Goal: Transaction & Acquisition: Purchase product/service

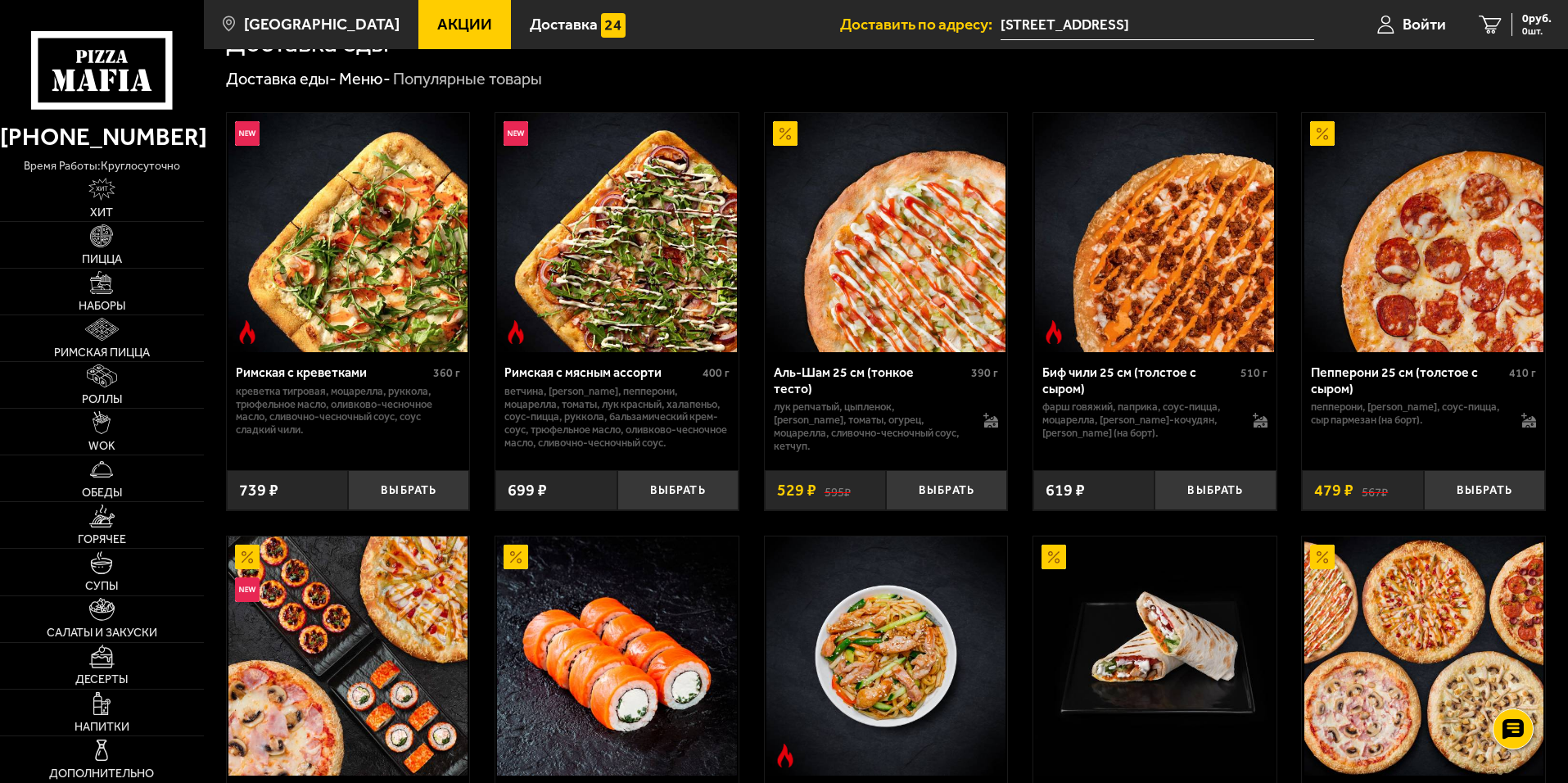
scroll to position [757, 0]
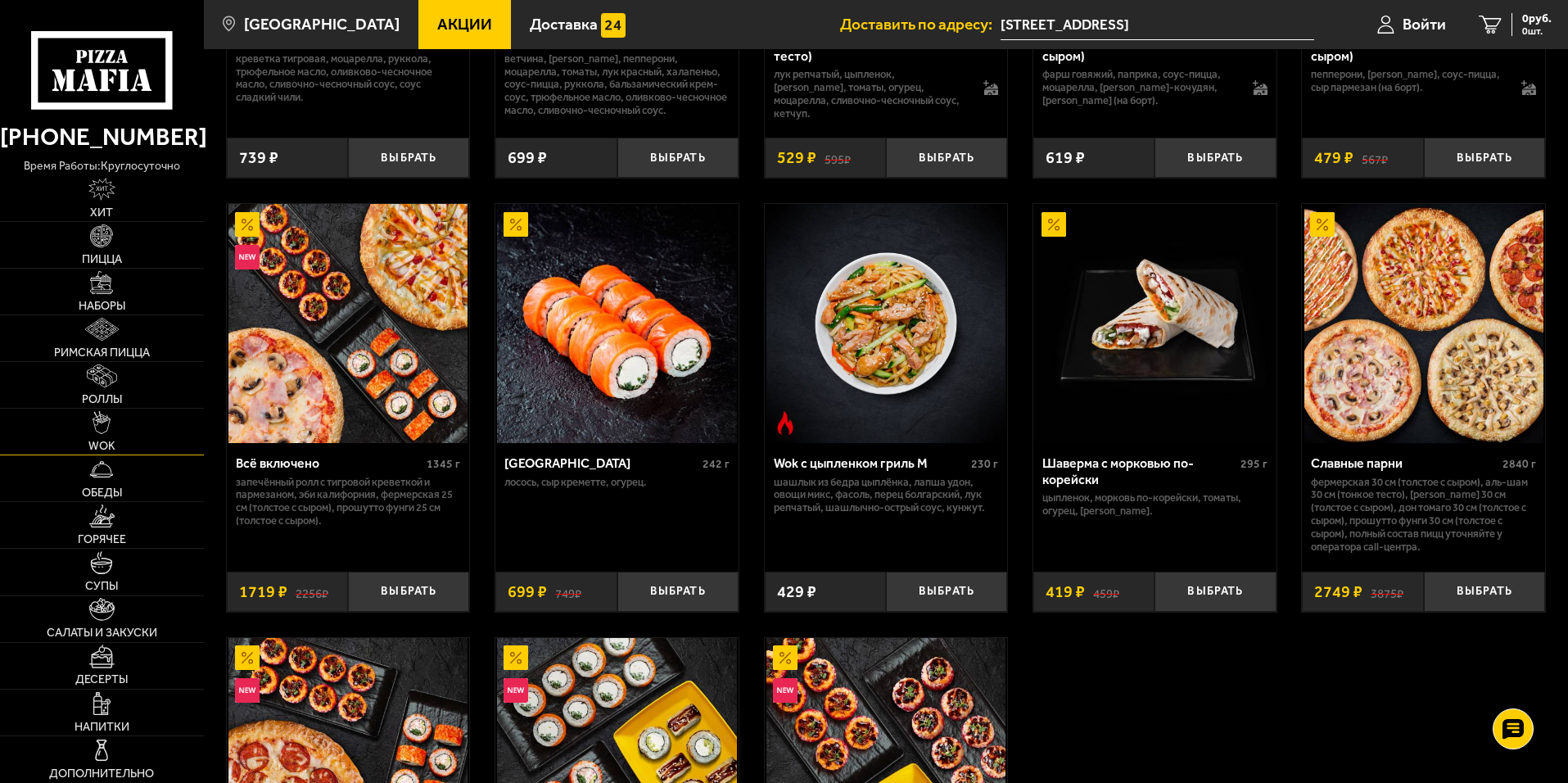
click at [118, 437] on link "WOK" at bounding box center [102, 431] width 204 height 46
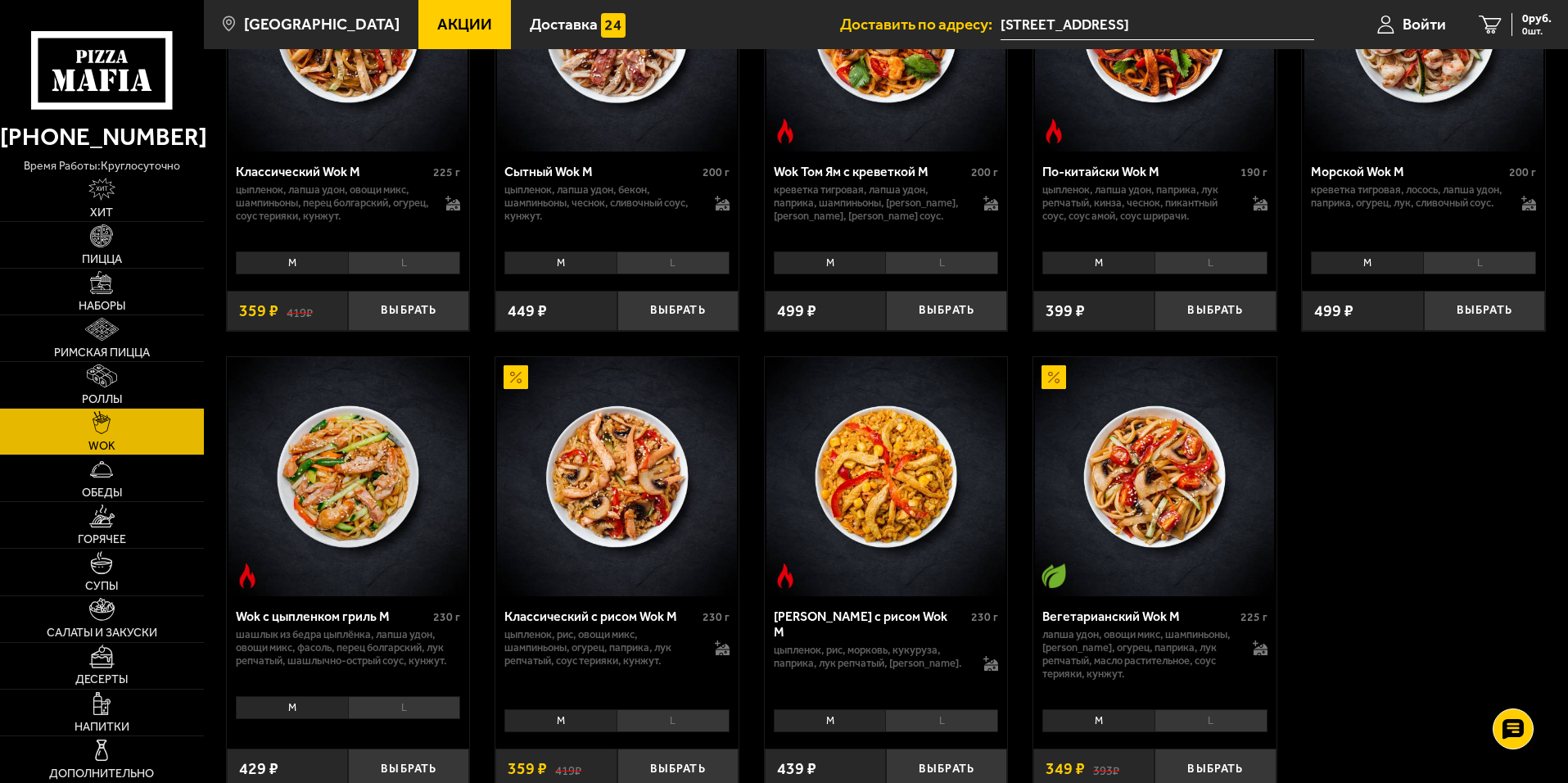
scroll to position [737, 0]
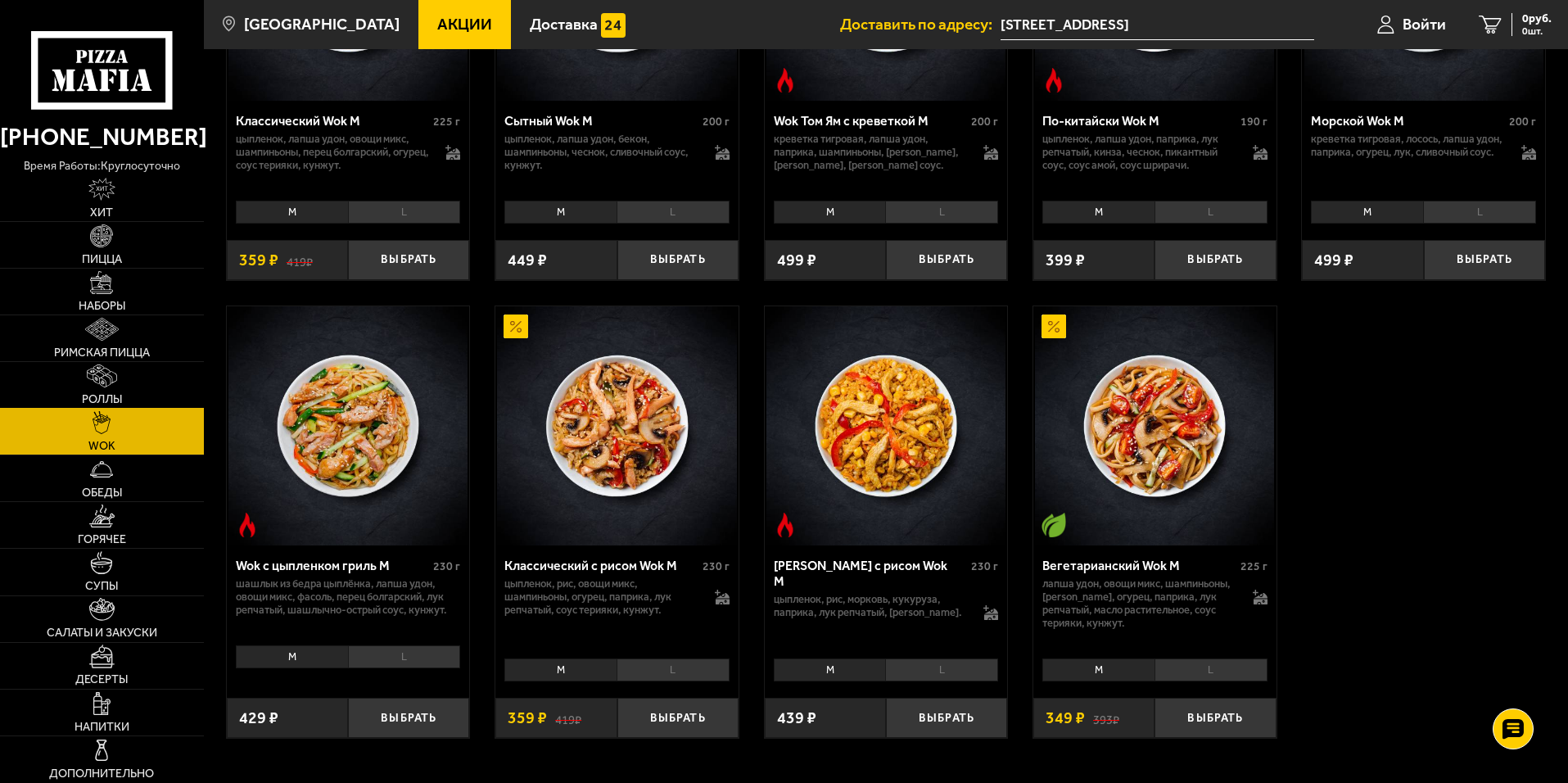
click at [111, 387] on img at bounding box center [101, 376] width 29 height 23
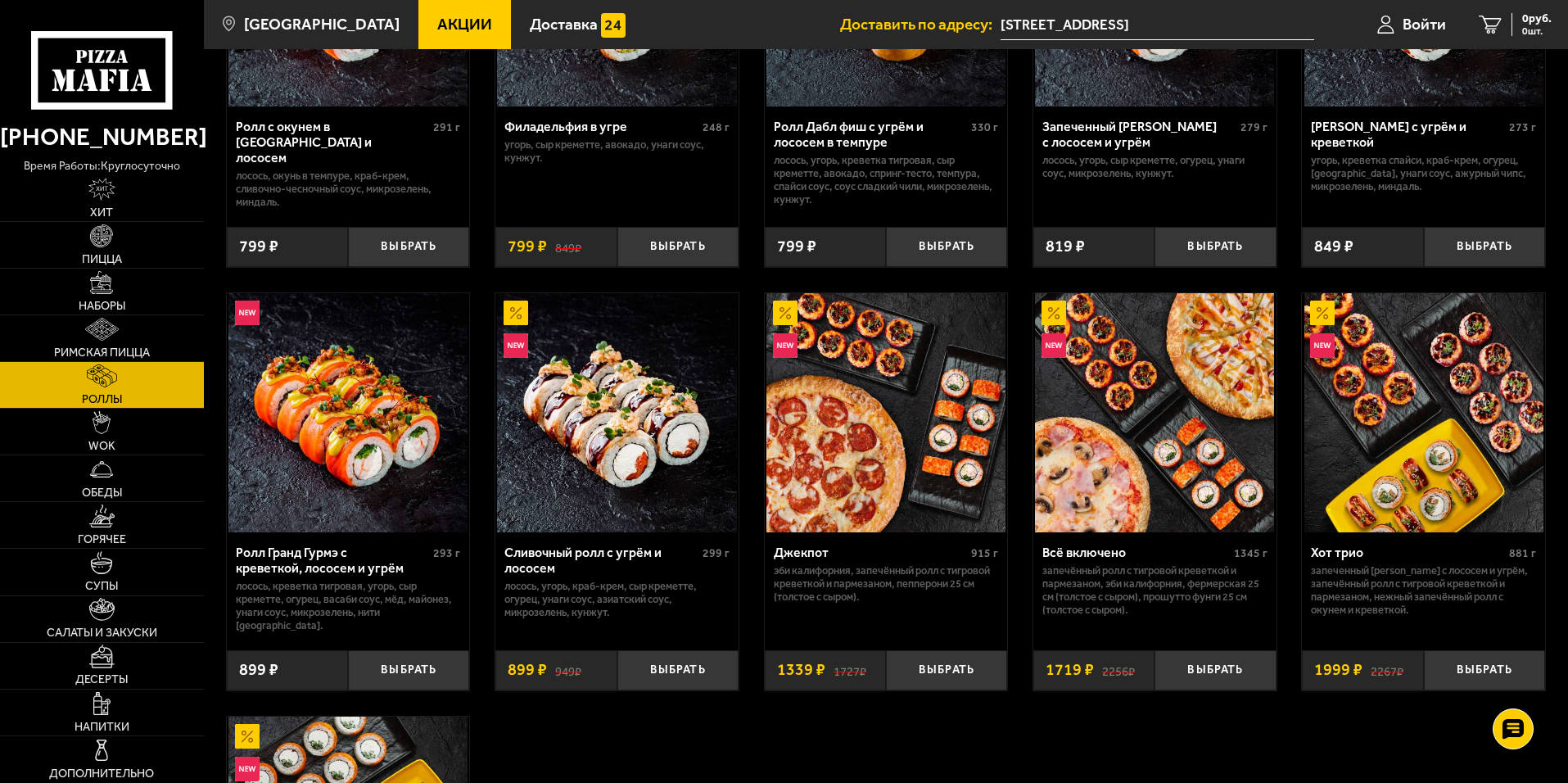
scroll to position [819, 0]
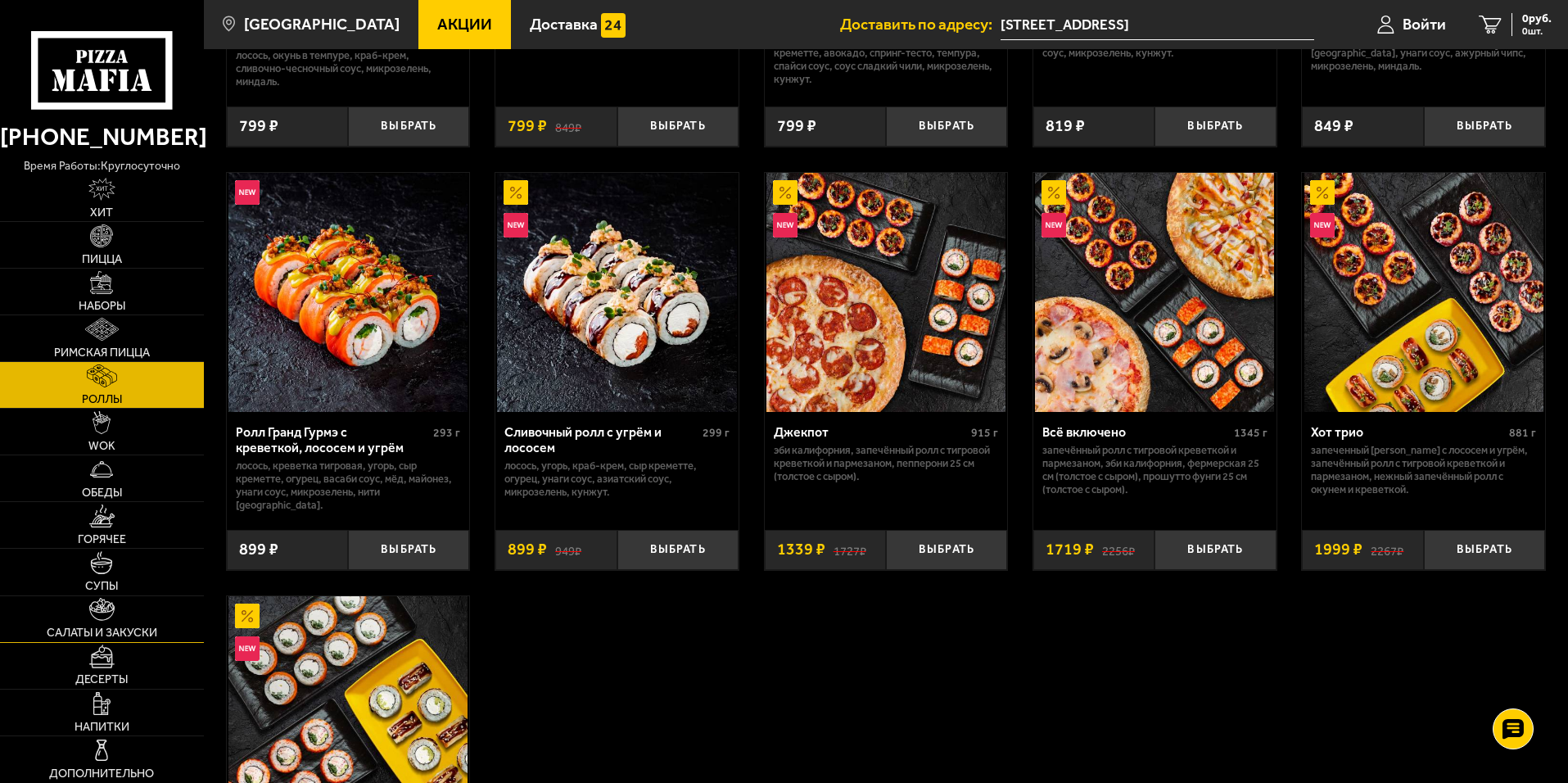
click at [81, 617] on link "Салаты и закуски" at bounding box center [102, 619] width 204 height 46
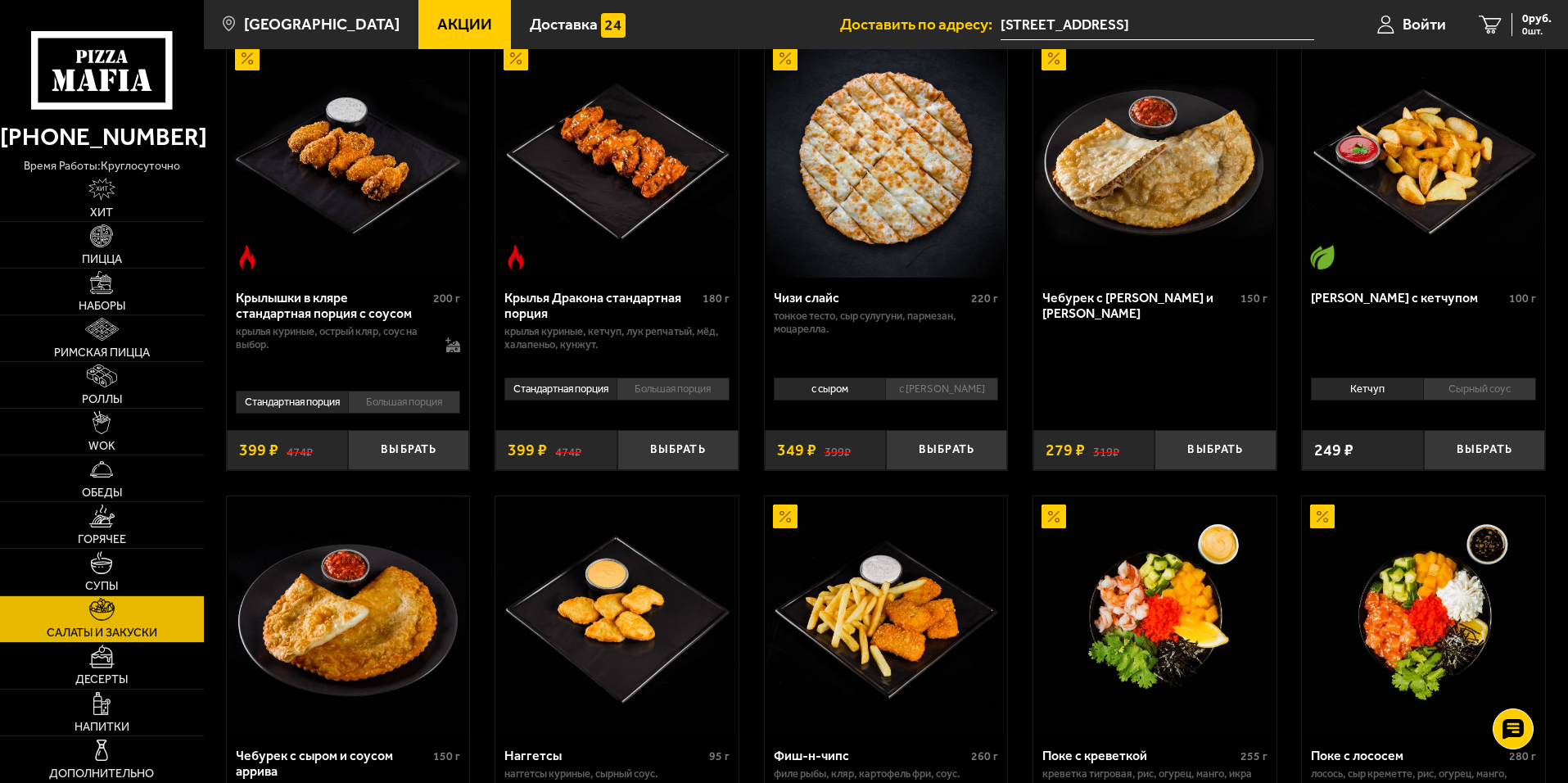
scroll to position [901, 0]
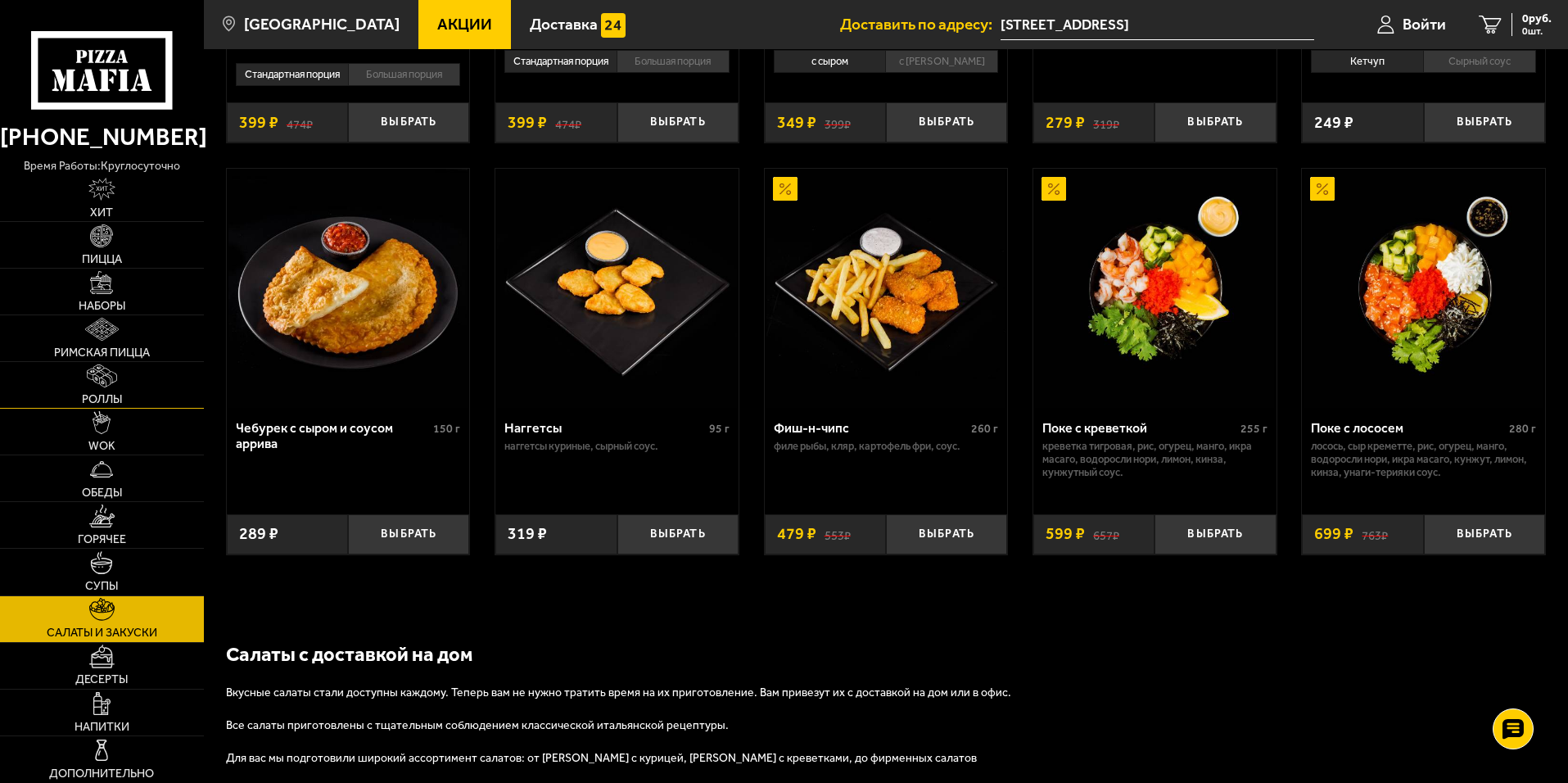
click at [117, 383] on img at bounding box center [101, 376] width 29 height 23
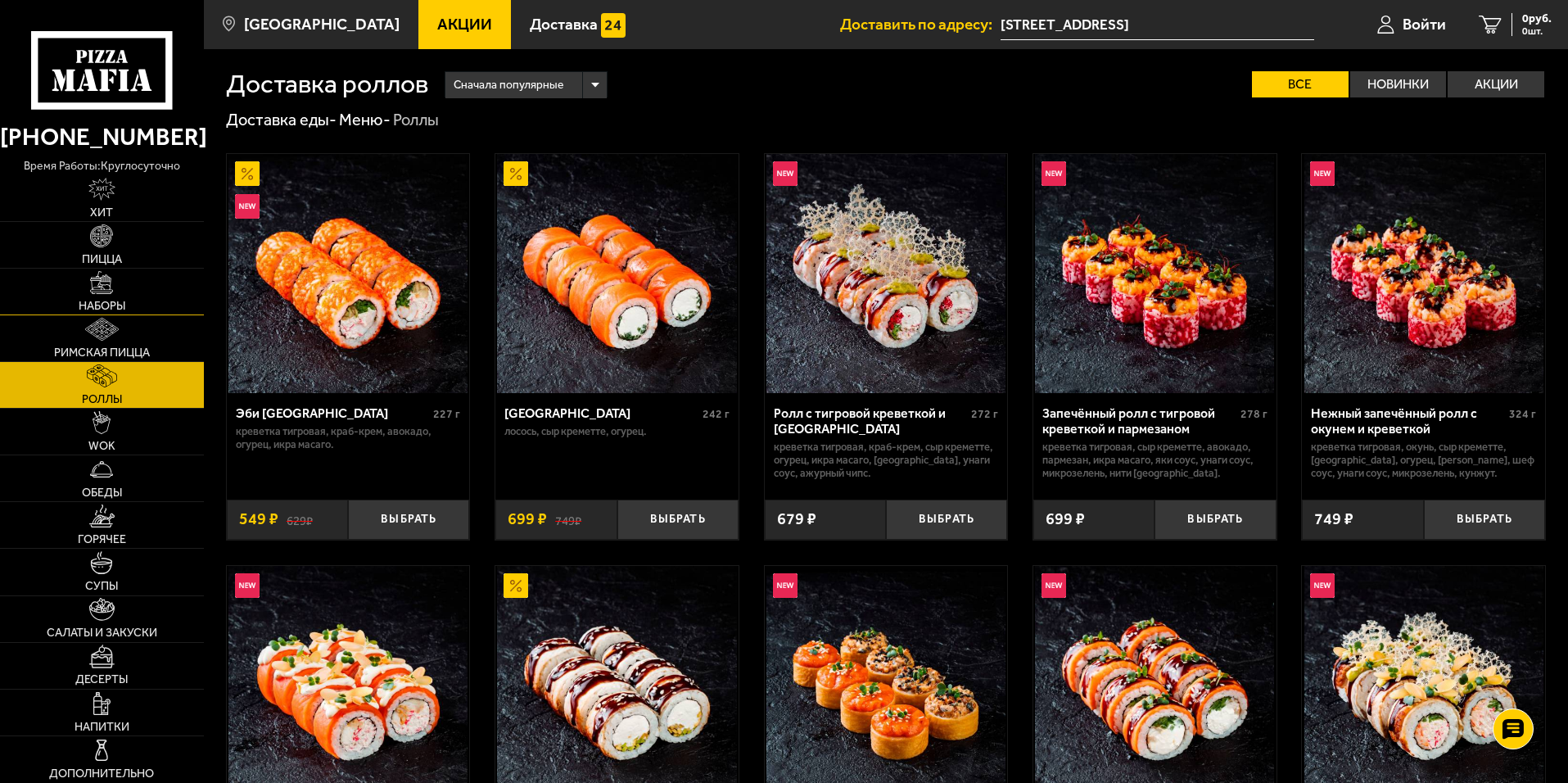
click at [128, 310] on link "Наборы" at bounding box center [102, 292] width 204 height 46
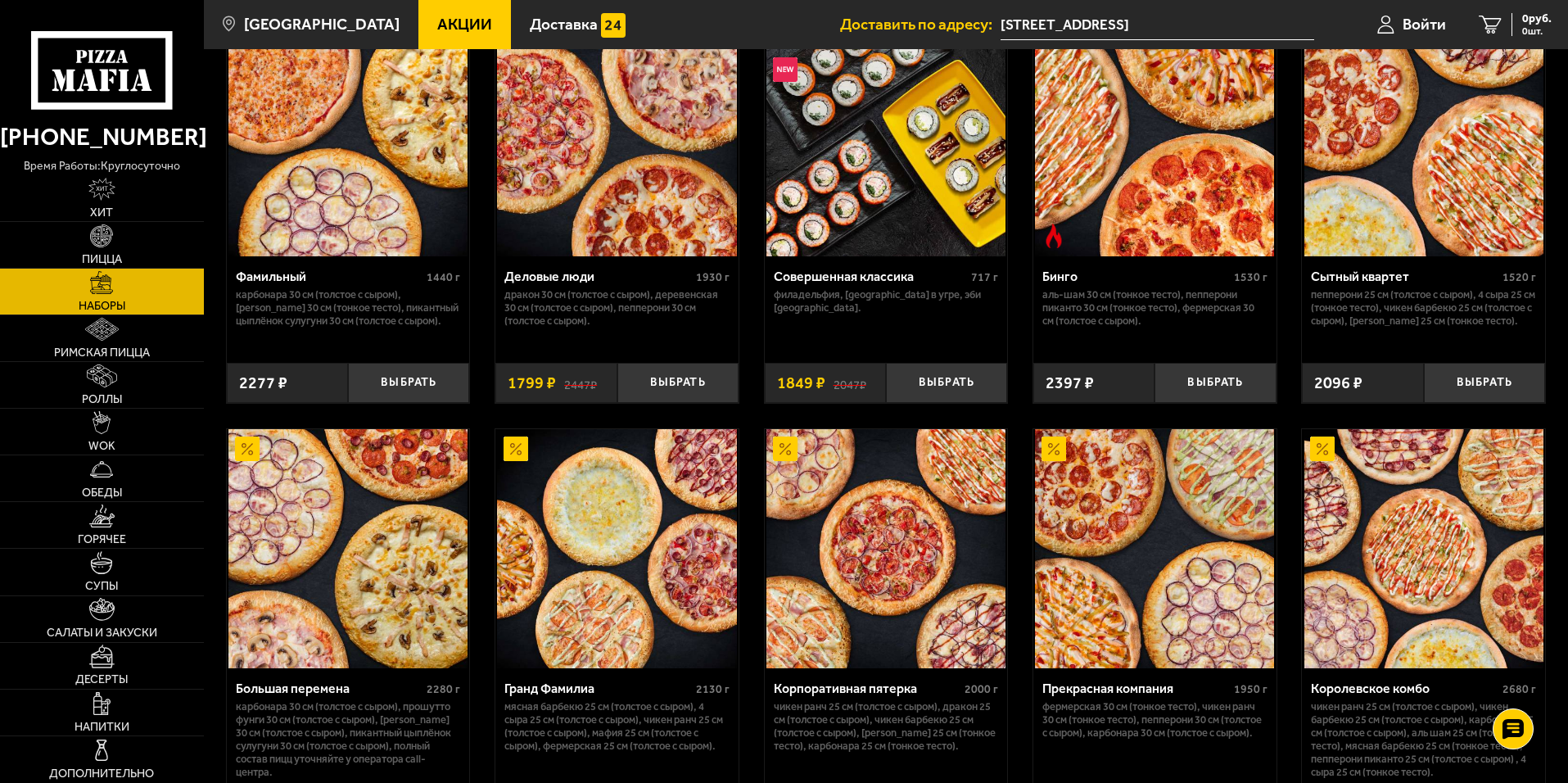
scroll to position [1738, 0]
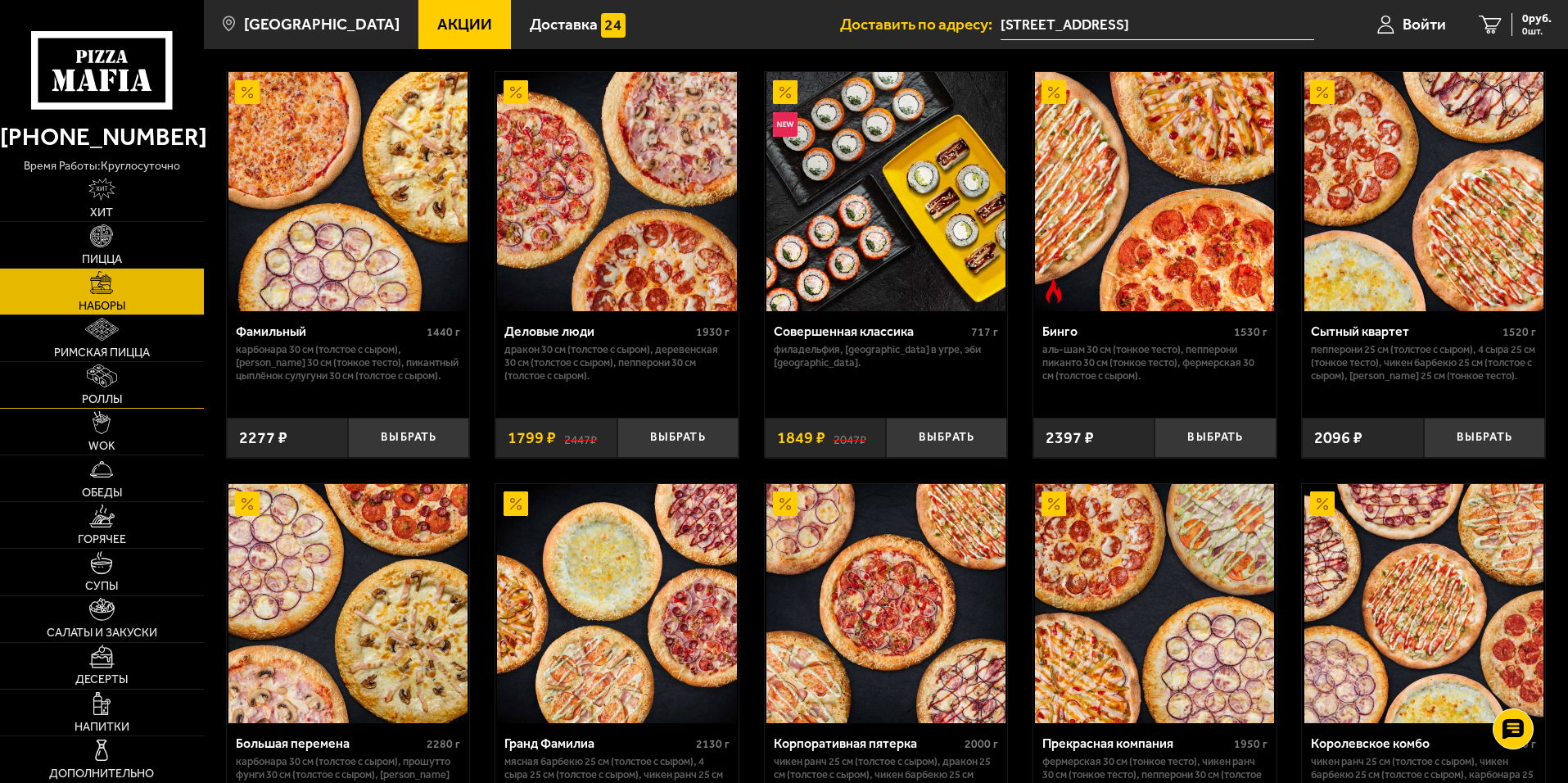
click at [141, 393] on link "Роллы" at bounding box center [102, 385] width 204 height 46
